Goal: Task Accomplishment & Management: Use online tool/utility

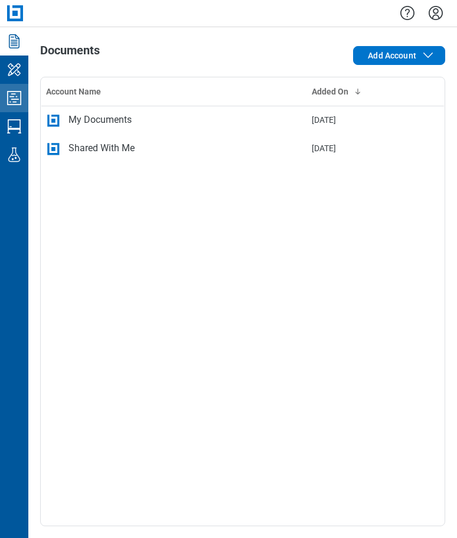
click at [18, 102] on icon "Studio Projects" at bounding box center [14, 98] width 19 height 19
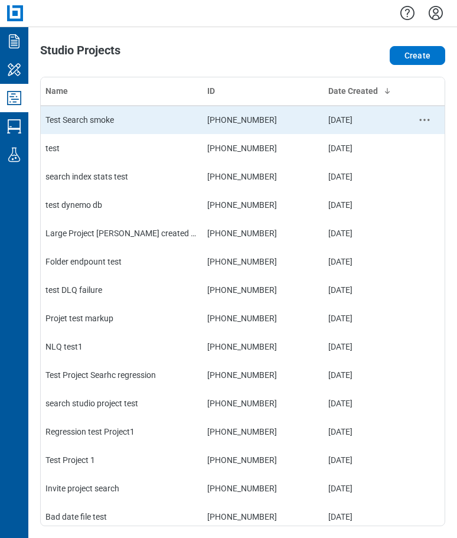
click at [105, 123] on td "Test Search smoke" at bounding box center [122, 120] width 162 height 28
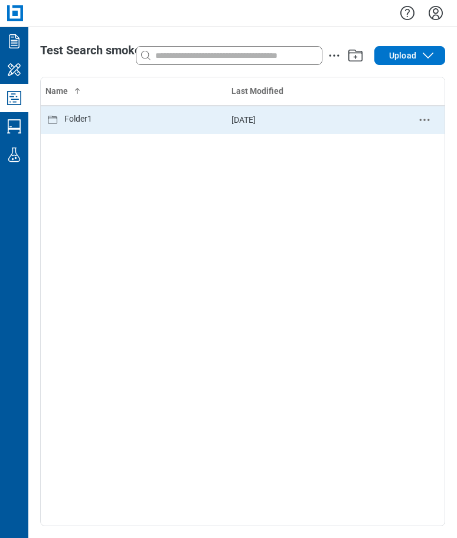
click at [91, 129] on td "Folder1" at bounding box center [134, 120] width 186 height 28
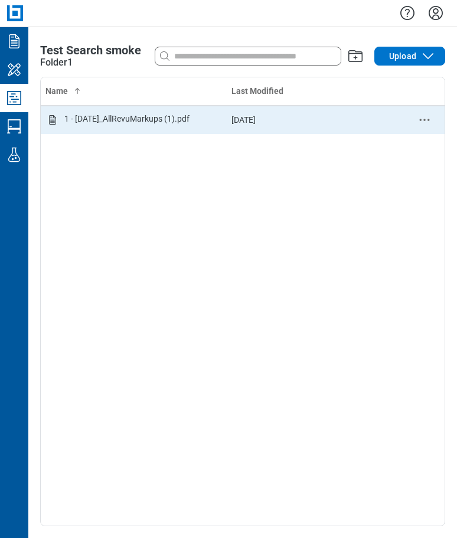
click at [156, 115] on div "1 - [DATE]_AllRevuMarkups (1).pdf" at bounding box center [126, 120] width 125 height 14
